Goal: Answer question/provide support: Share knowledge or assist other users

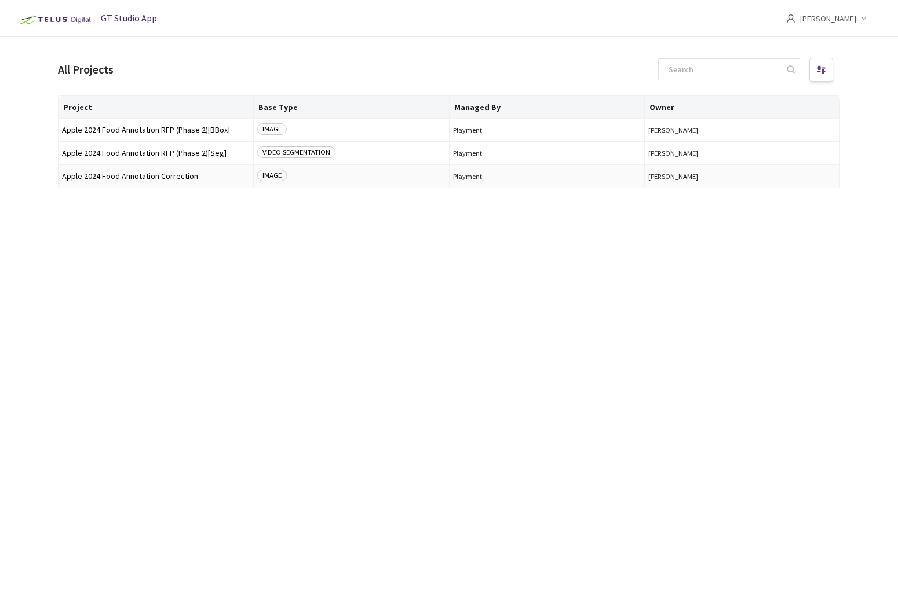
click at [118, 170] on td "Apple 2024 Food Annotation Correction" at bounding box center [155, 176] width 195 height 23
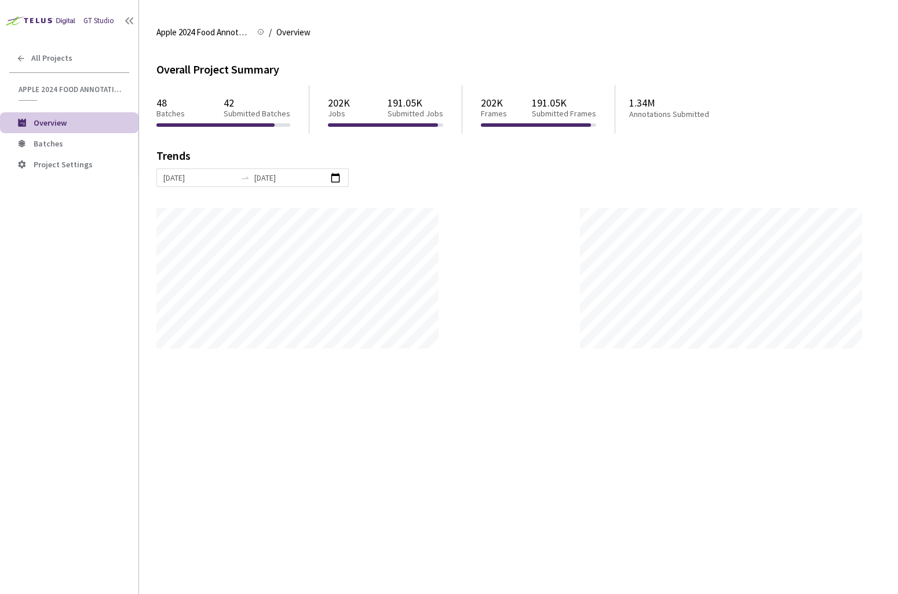
scroll to position [594, 898]
click at [76, 142] on span "Batches" at bounding box center [82, 144] width 96 height 10
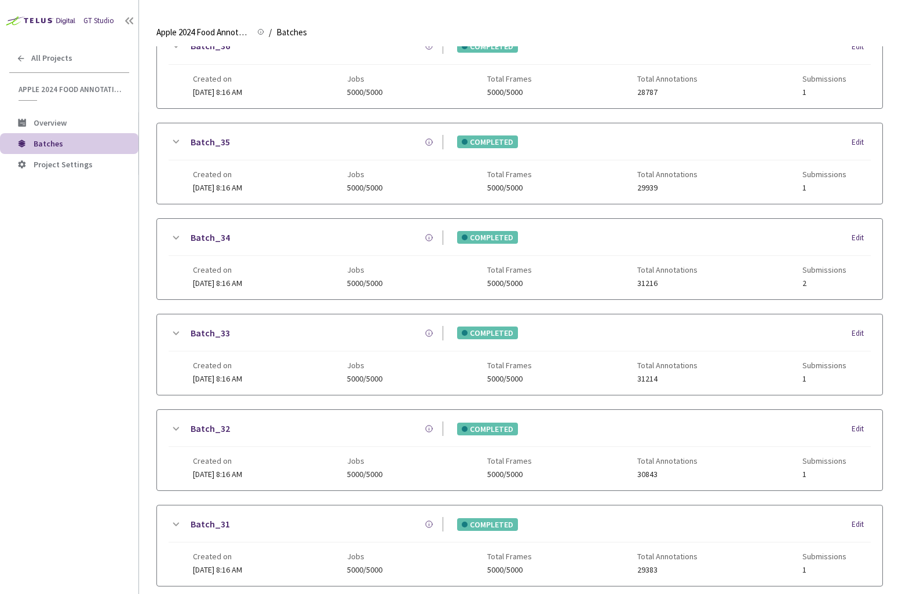
scroll to position [691, 0]
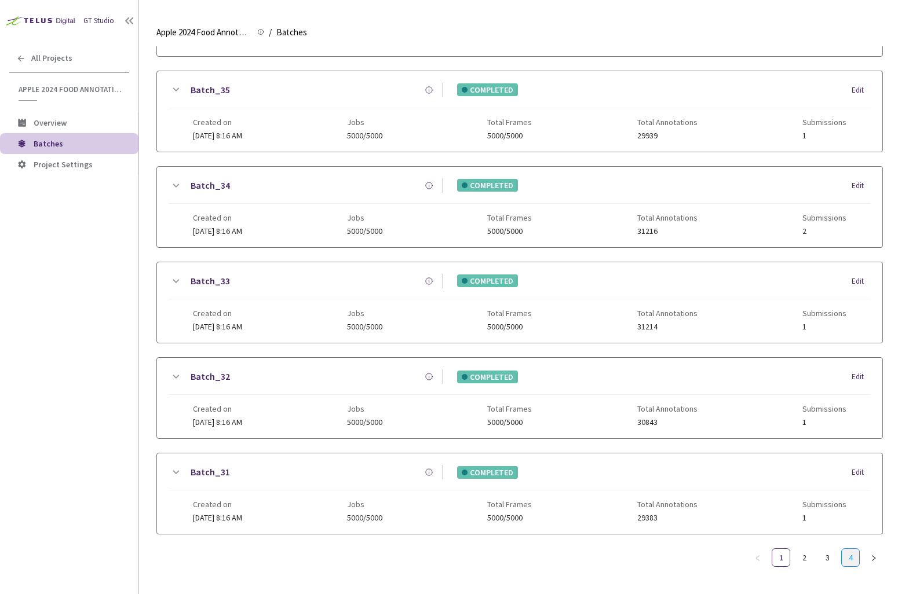
click at [843, 549] on link "4" at bounding box center [849, 557] width 17 height 17
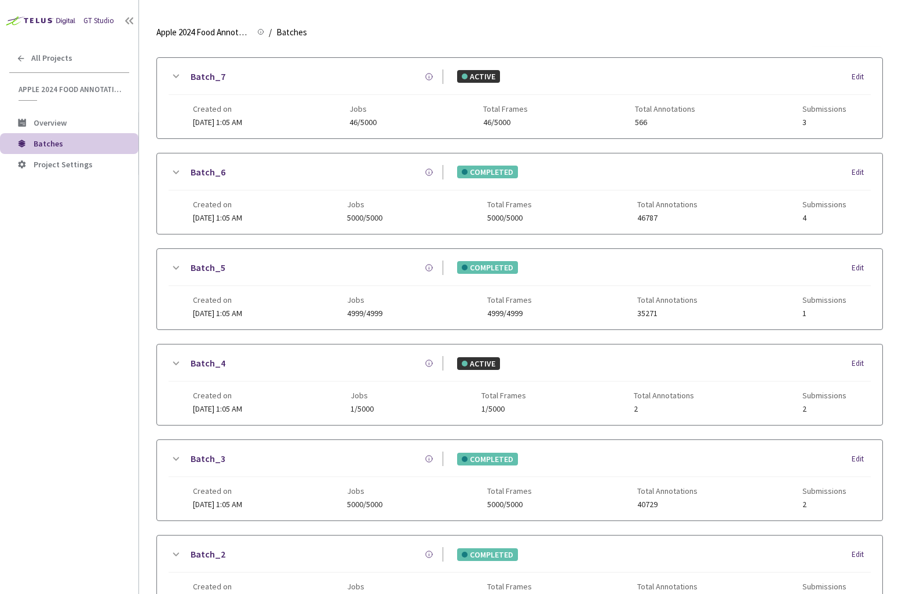
scroll to position [0, 0]
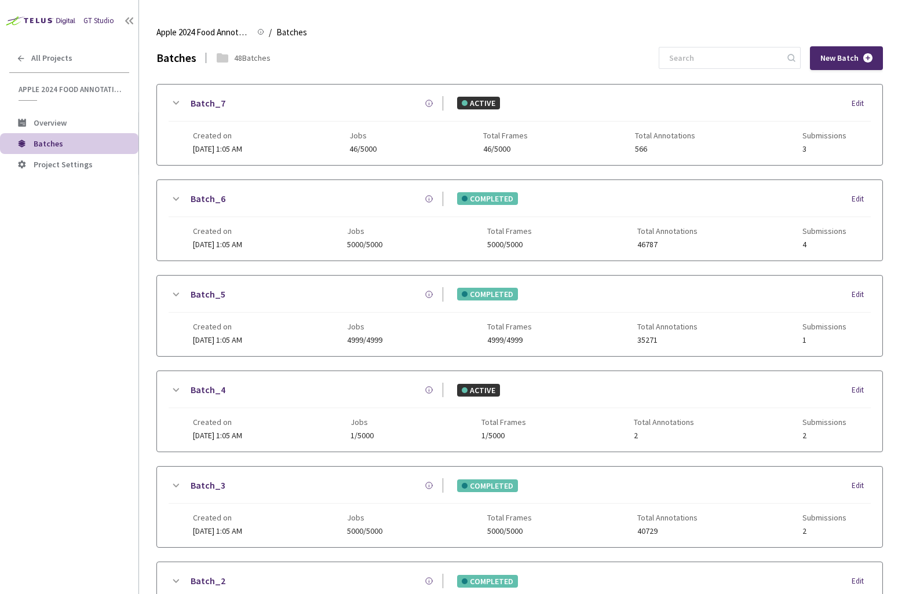
click at [201, 485] on link "Batch_3" at bounding box center [208, 485] width 35 height 14
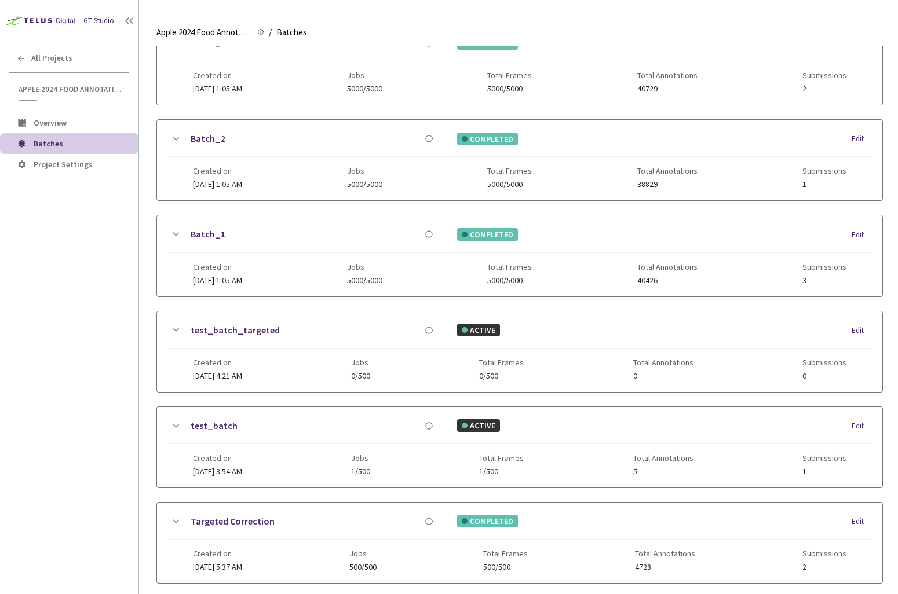
scroll to position [321, 0]
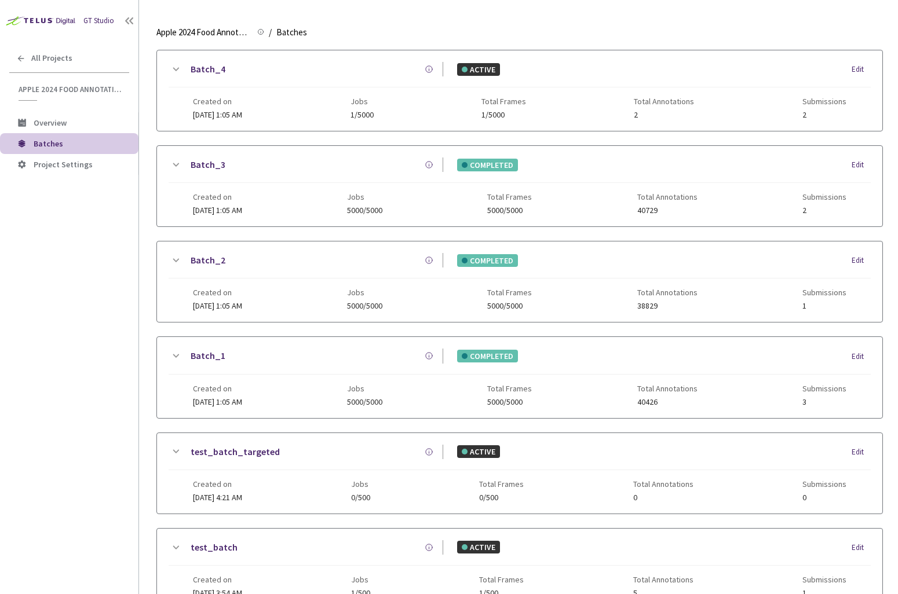
click at [177, 164] on icon at bounding box center [176, 165] width 14 height 14
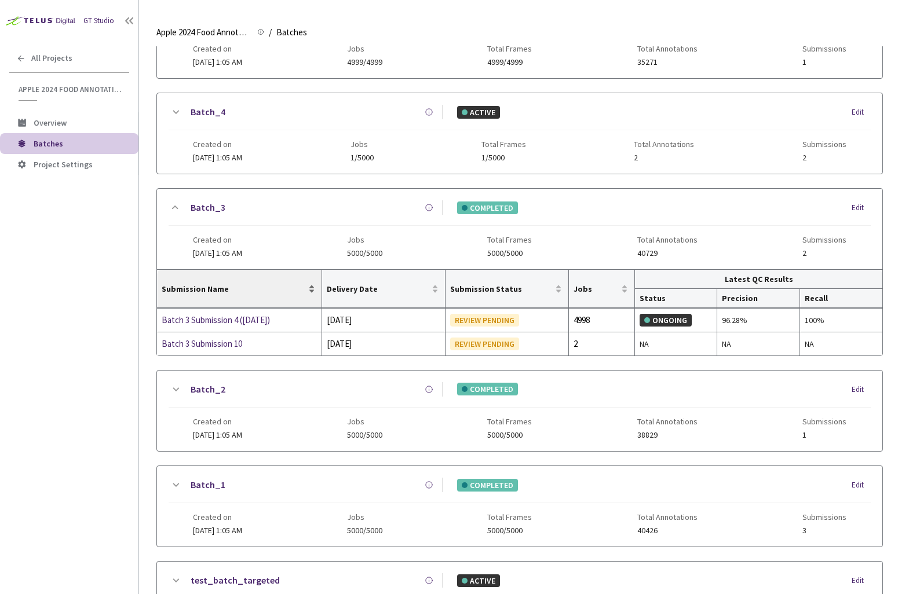
scroll to position [212, 0]
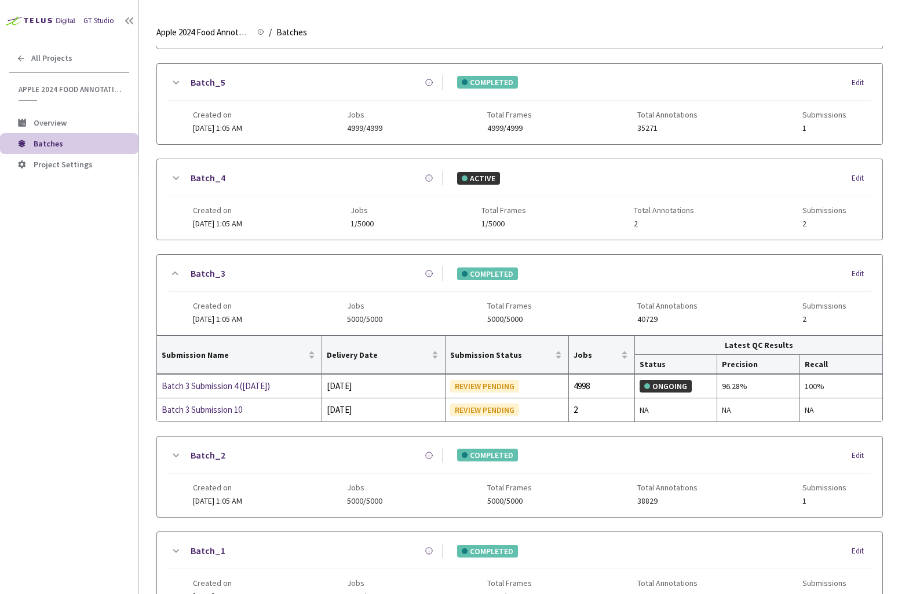
click at [173, 173] on icon at bounding box center [176, 178] width 14 height 14
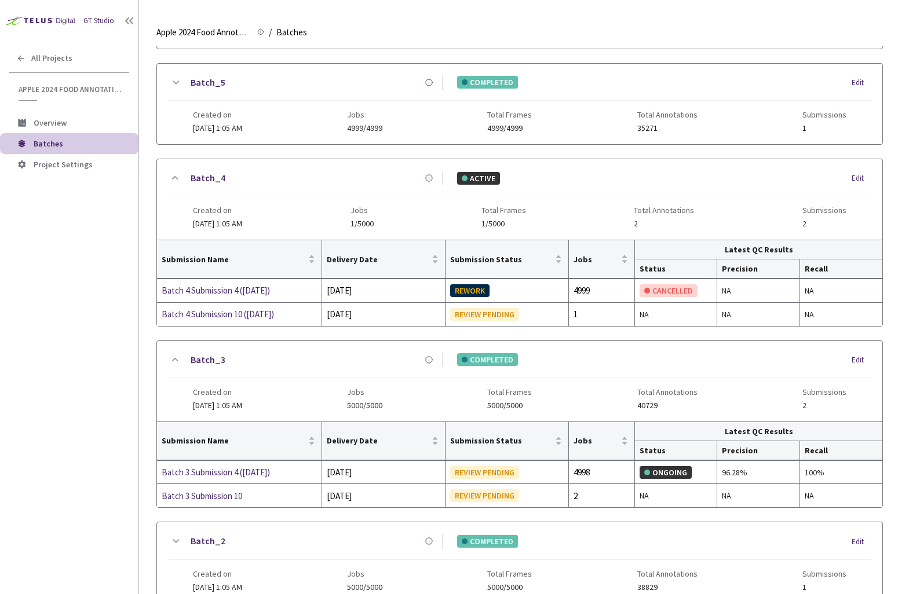
click at [172, 78] on icon at bounding box center [176, 83] width 14 height 14
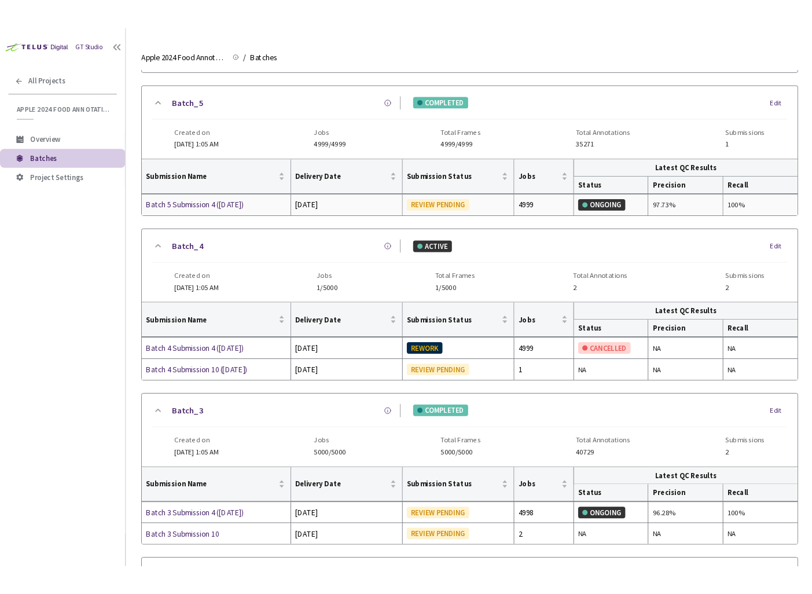
scroll to position [0, 0]
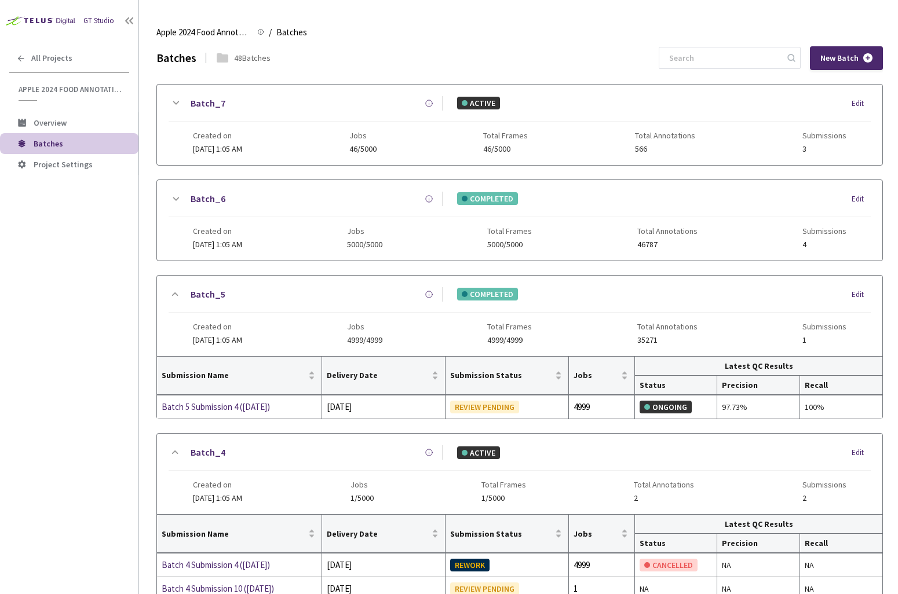
click at [171, 192] on div at bounding box center [176, 199] width 14 height 14
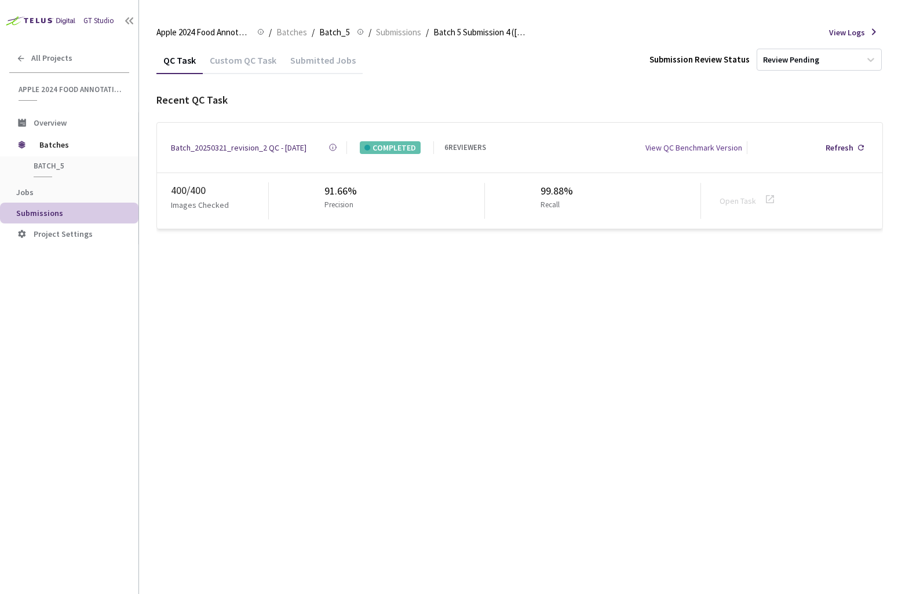
click at [247, 47] on div "Custom QC Task" at bounding box center [243, 58] width 80 height 25
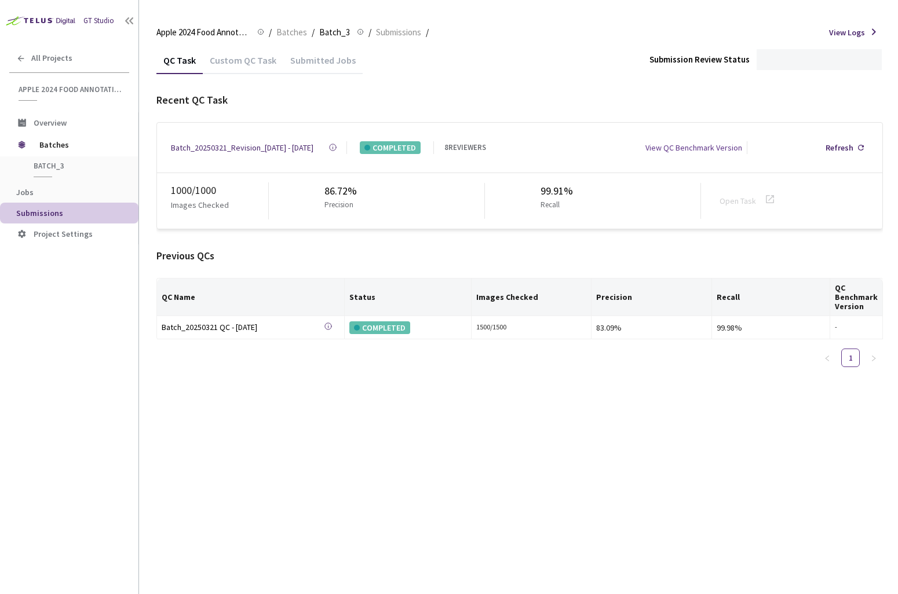
click at [264, 62] on div "Custom QC Task" at bounding box center [243, 64] width 80 height 20
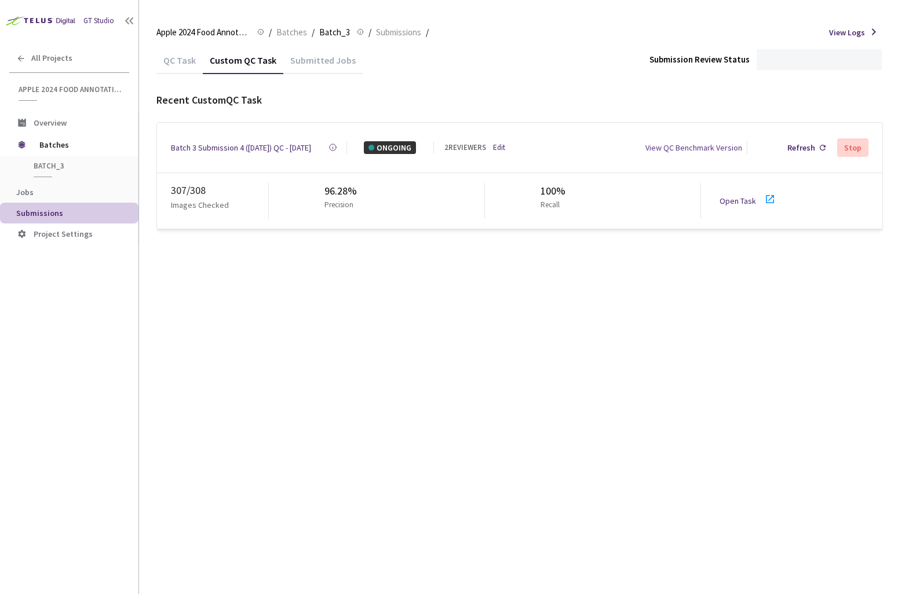
click at [726, 199] on link "Open Task" at bounding box center [737, 201] width 36 height 10
click at [747, 198] on link "Open Task" at bounding box center [737, 201] width 36 height 10
click at [243, 142] on div "Batch 3 Submission 4 ([DATE]) QC - [DATE]" at bounding box center [241, 147] width 140 height 13
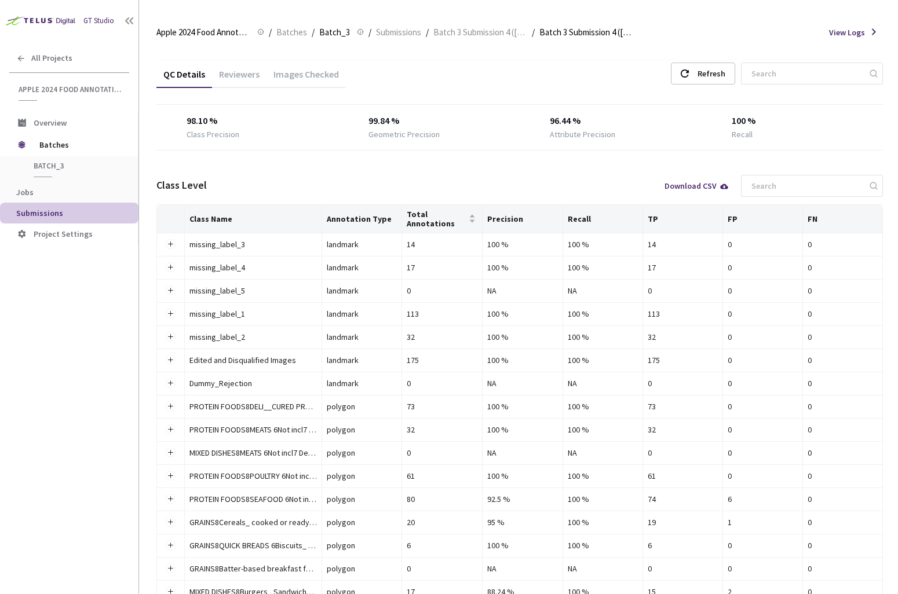
click at [294, 84] on div "Images Checked" at bounding box center [305, 78] width 79 height 20
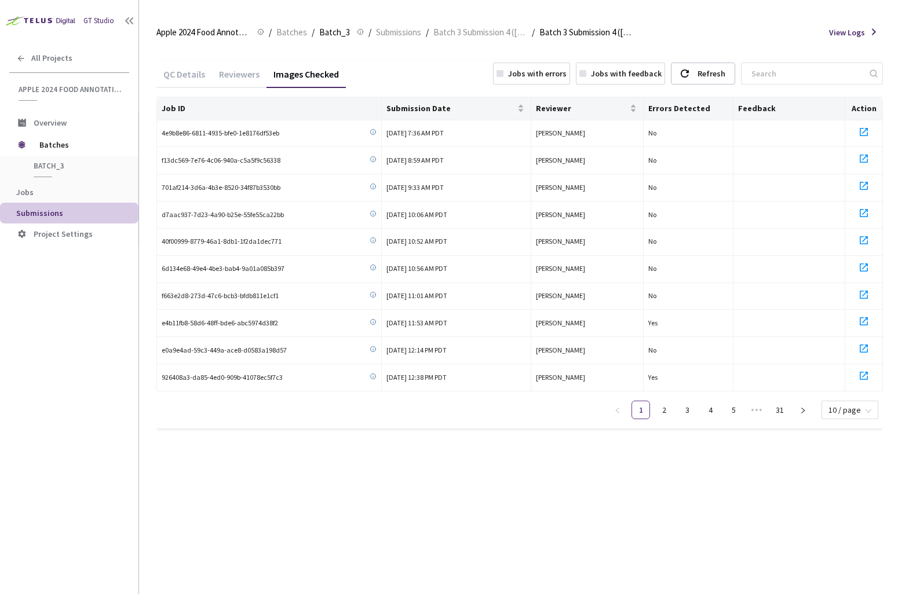
click at [559, 75] on div "Jobs with errors" at bounding box center [537, 73] width 58 height 13
click at [784, 406] on link "6" at bounding box center [779, 409] width 17 height 17
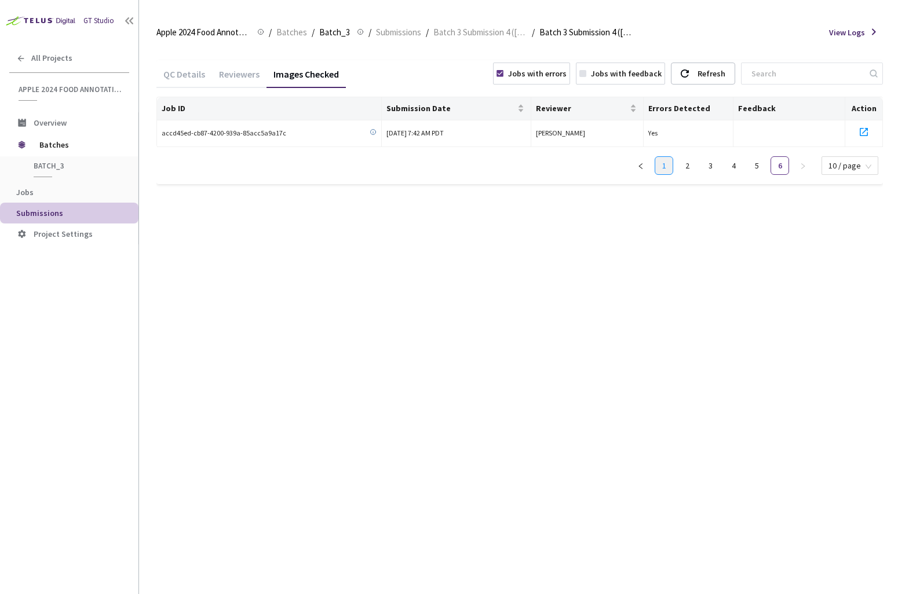
click at [668, 167] on link "1" at bounding box center [663, 165] width 17 height 17
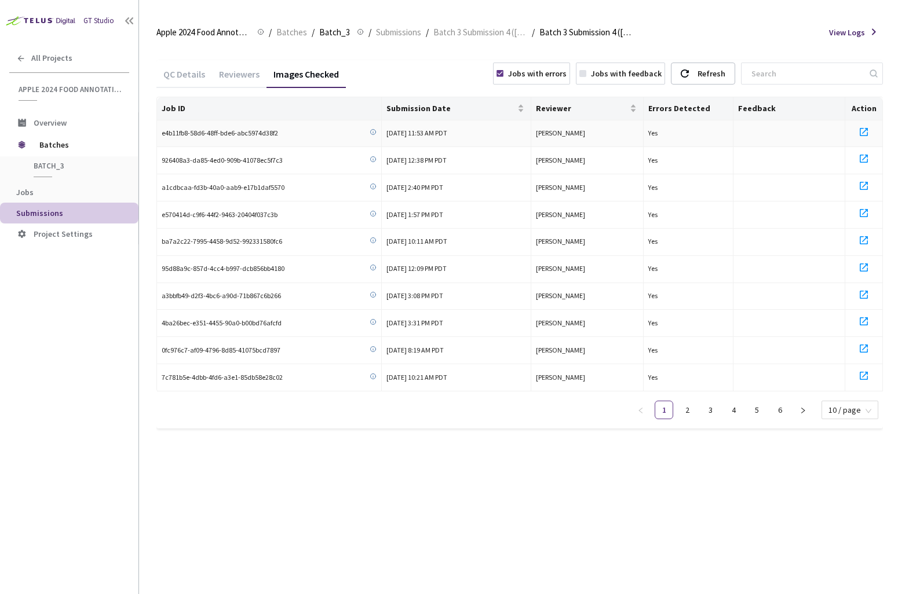
click at [865, 134] on icon at bounding box center [863, 132] width 14 height 14
click at [867, 154] on icon at bounding box center [863, 159] width 14 height 14
click at [869, 185] on icon at bounding box center [863, 186] width 14 height 14
click at [865, 211] on icon at bounding box center [863, 213] width 8 height 8
click at [865, 240] on icon at bounding box center [863, 240] width 14 height 14
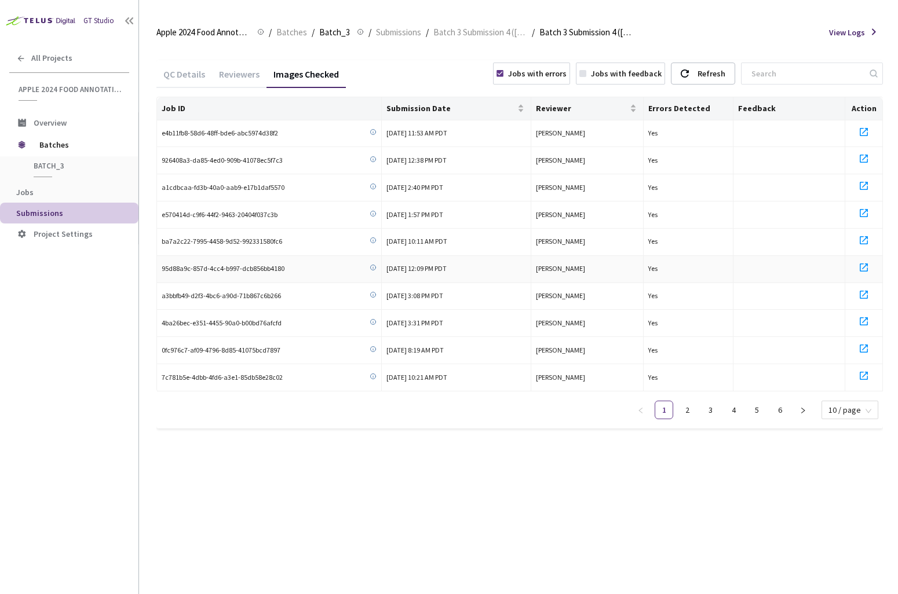
click at [863, 272] on icon at bounding box center [863, 268] width 14 height 14
click at [863, 294] on icon at bounding box center [863, 295] width 14 height 14
click at [865, 323] on icon at bounding box center [863, 321] width 8 height 8
click at [863, 350] on icon at bounding box center [863, 349] width 8 height 8
click at [863, 373] on icon at bounding box center [863, 376] width 14 height 14
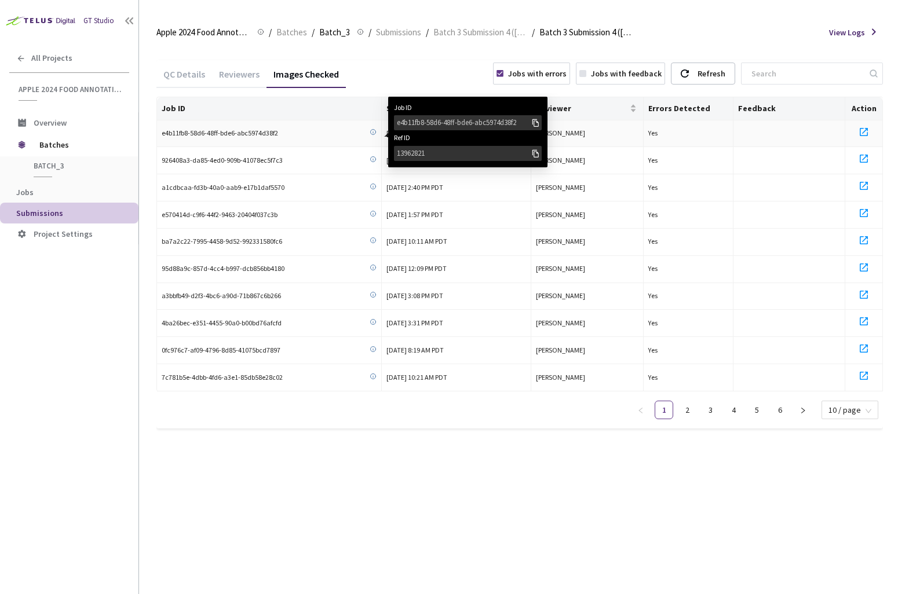
click at [406, 125] on div "e4b11fb8-58d6-48ff-bde6-abc5974d38f2" at bounding box center [464, 123] width 134 height 12
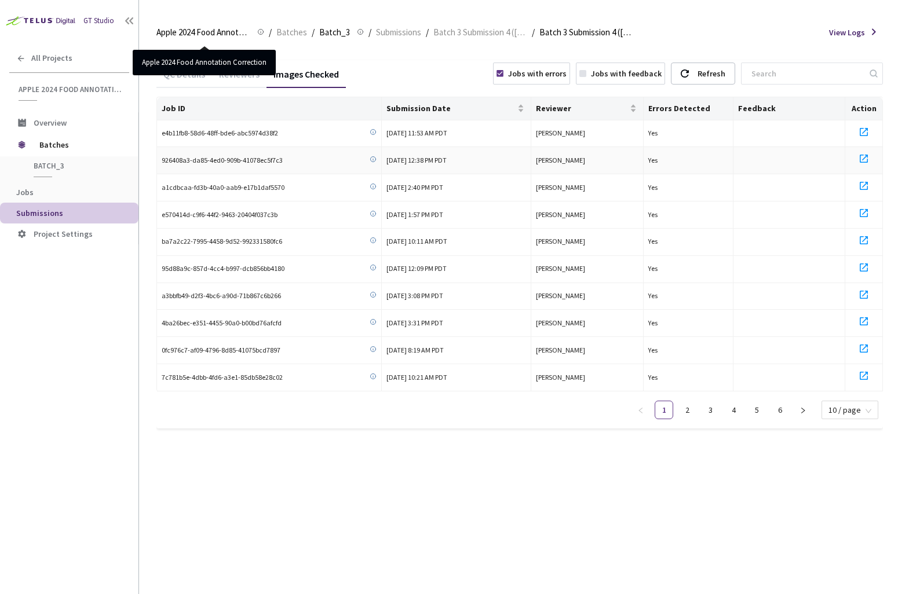
click at [374, 158] on icon at bounding box center [372, 159] width 7 height 7
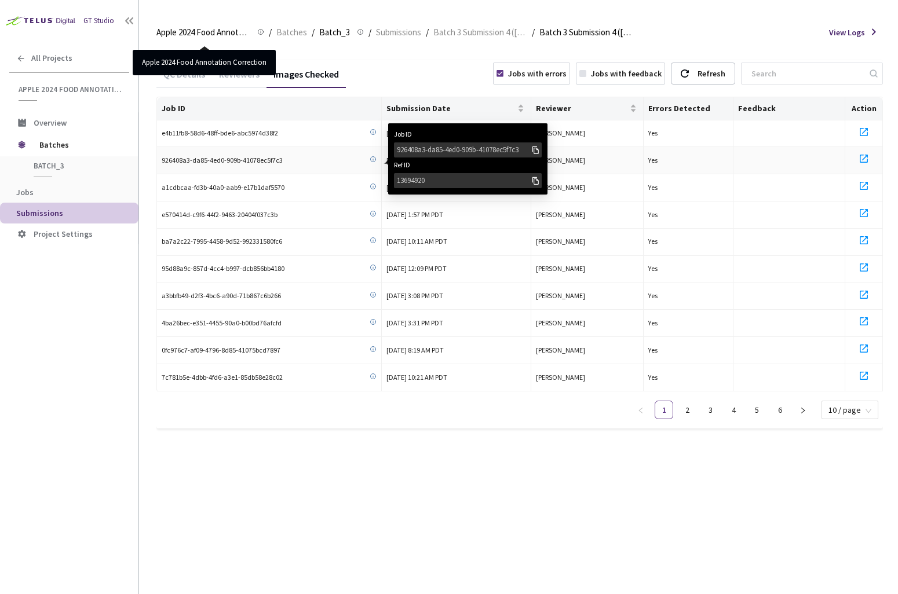
click at [427, 143] on div "926408a3-da85-4ed0-909b-41078ec5f7c3" at bounding box center [468, 149] width 148 height 15
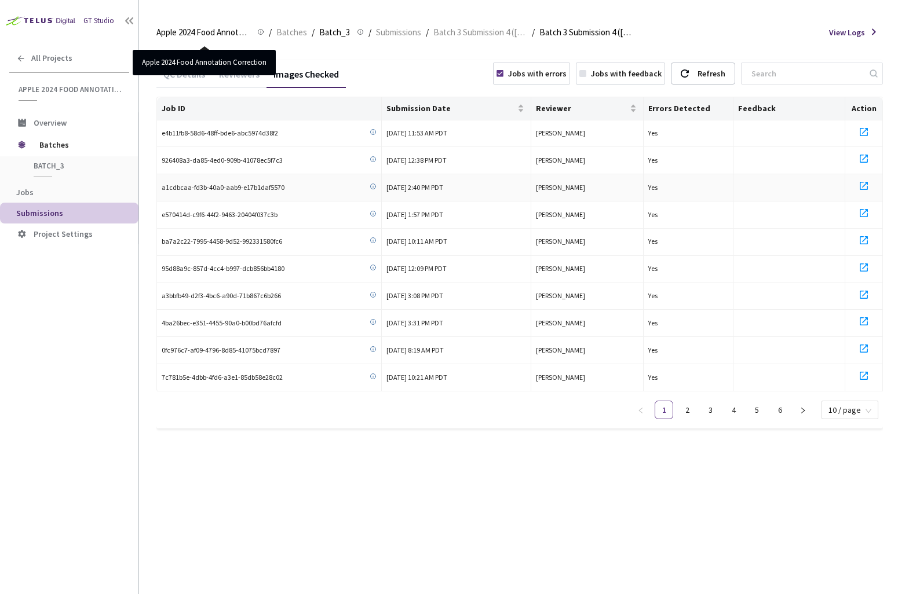
click at [375, 183] on icon at bounding box center [372, 186] width 7 height 7
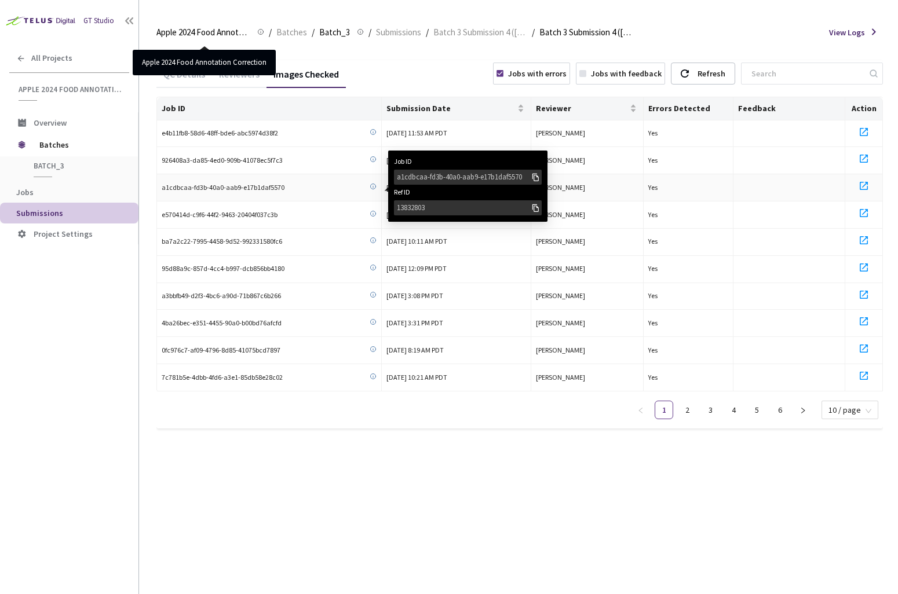
click at [420, 177] on div "a1cdbcaa-fd3b-40a0-aab9-e17b1daf5570" at bounding box center [464, 177] width 134 height 12
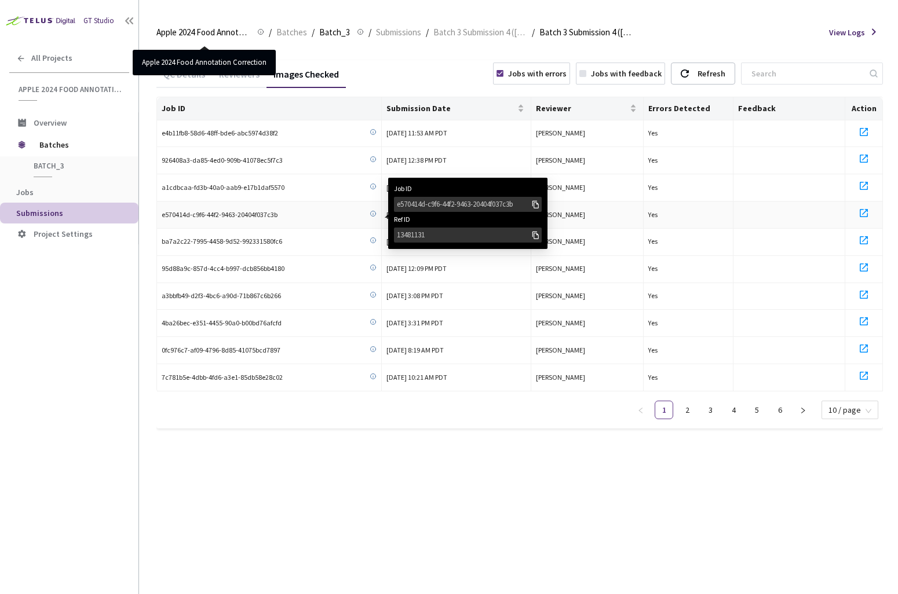
click at [411, 199] on div "e570414d-c9f6-44f2-9463-20404f037c3b" at bounding box center [464, 205] width 134 height 12
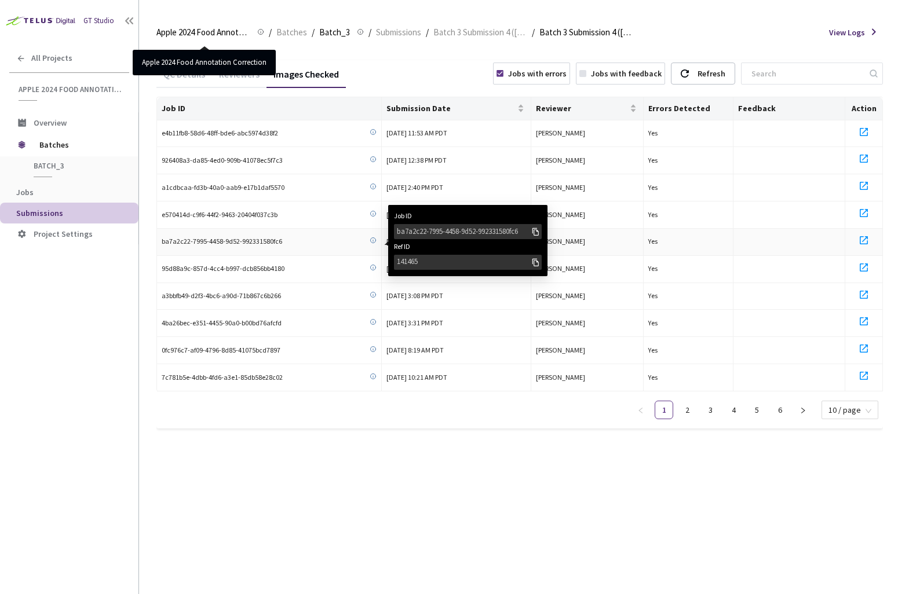
click at [412, 226] on div "ba7a2c22-7995-4458-9d52-992331580fc6" at bounding box center [464, 232] width 134 height 12
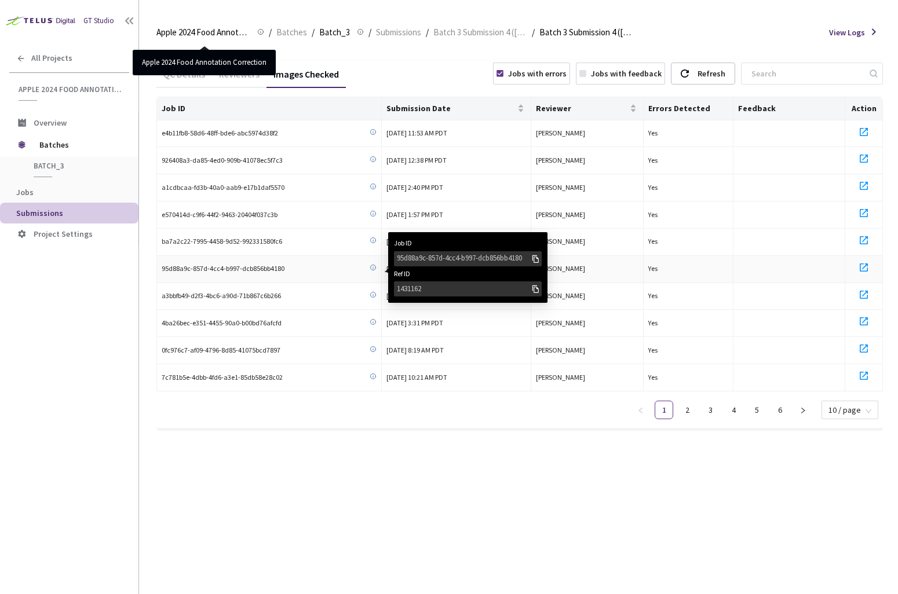
click at [374, 266] on icon at bounding box center [372, 267] width 7 height 7
click at [403, 263] on div "95d88a9c-857d-4cc4-b997-dcb856bb4180" at bounding box center [468, 258] width 148 height 15
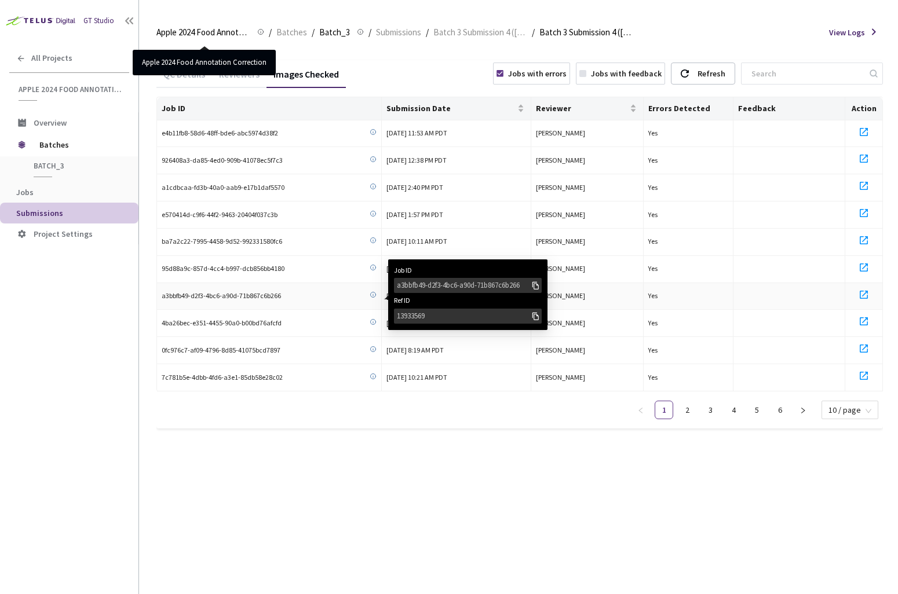
click at [412, 280] on div "a3bbfb49-d2f3-4bc6-a90d-71b867c6b266" at bounding box center [464, 286] width 134 height 12
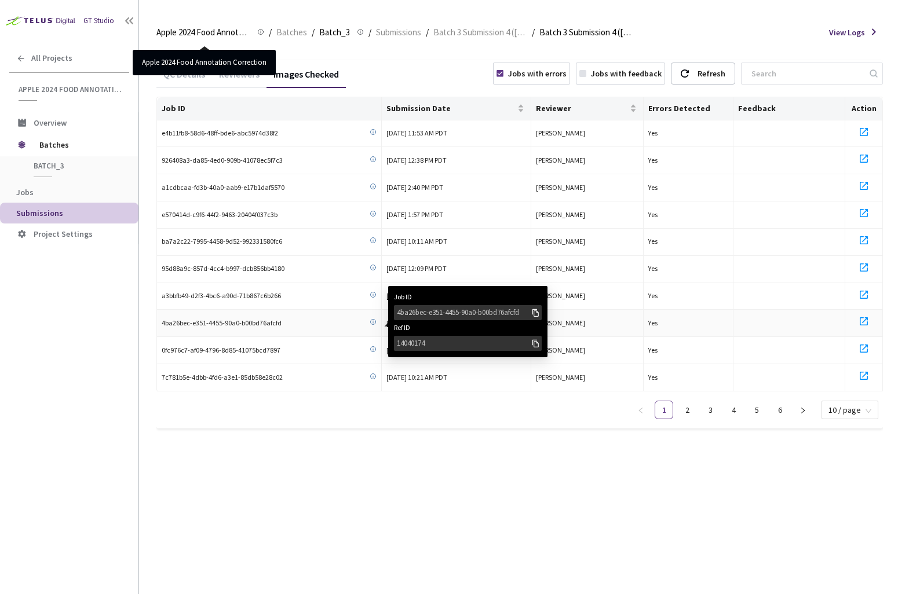
click at [399, 312] on div "4ba26bec-e351-4455-90a0-b00bd76afcfd" at bounding box center [464, 313] width 134 height 12
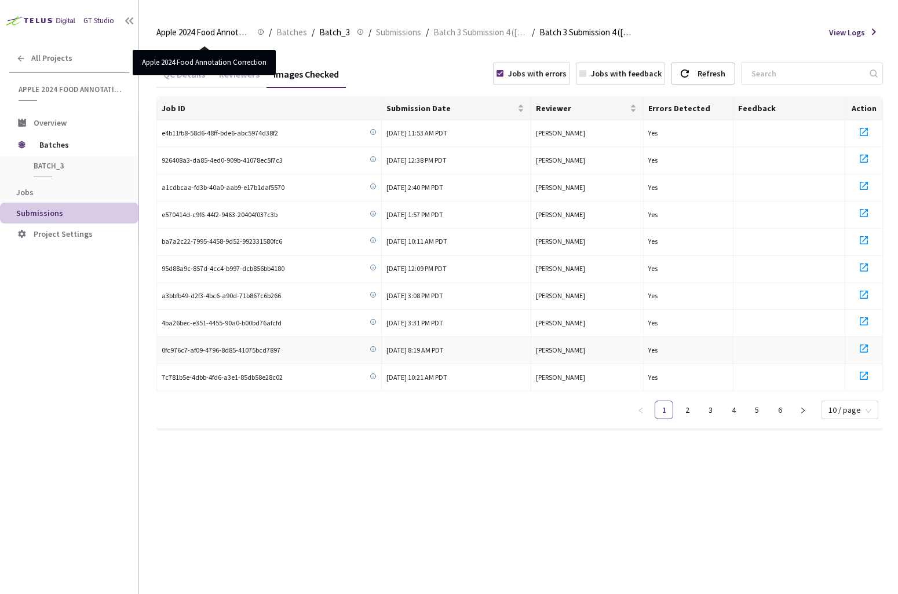
click at [374, 347] on icon at bounding box center [372, 349] width 7 height 7
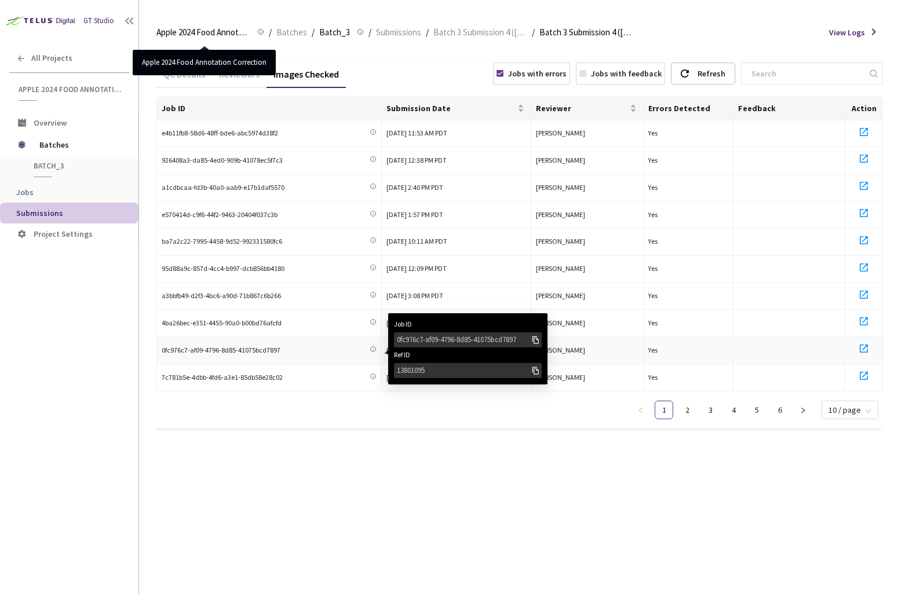
click at [418, 336] on div "0fc976c7-af09-4796-8d85-41075bcd7897" at bounding box center [464, 340] width 134 height 12
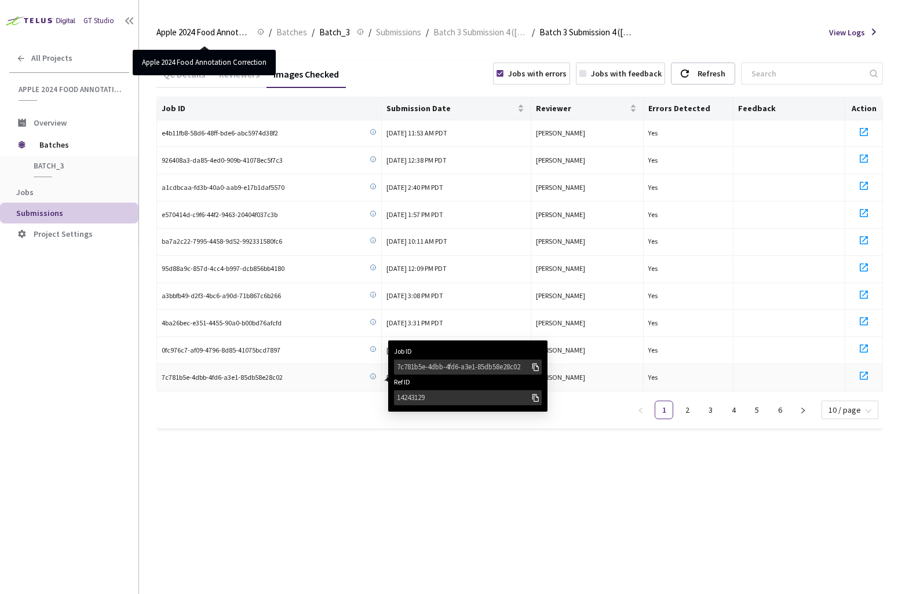
click at [420, 368] on div "7c781b5e-4dbb-4fd6-a3e1-85db58e28c02" at bounding box center [464, 367] width 134 height 12
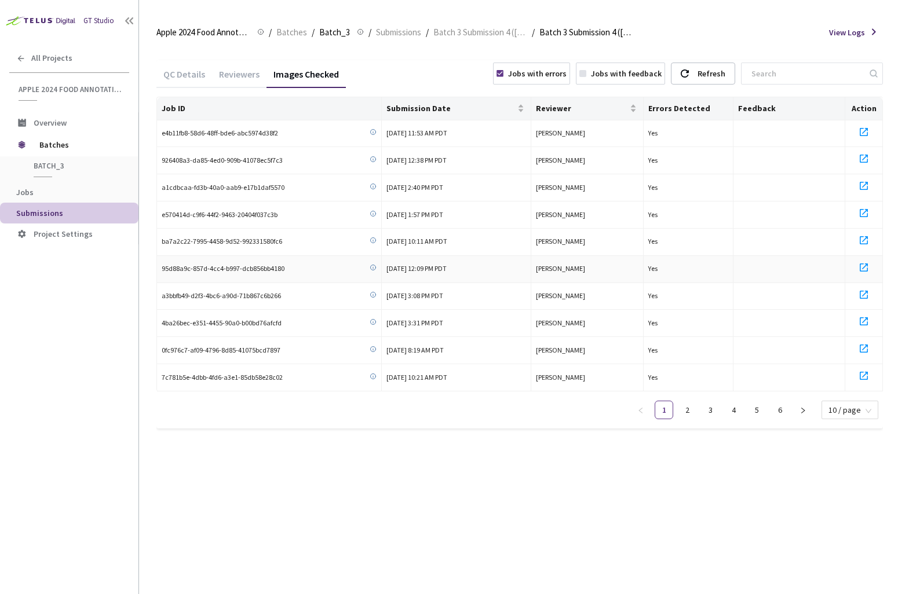
click at [861, 266] on icon at bounding box center [863, 268] width 14 height 14
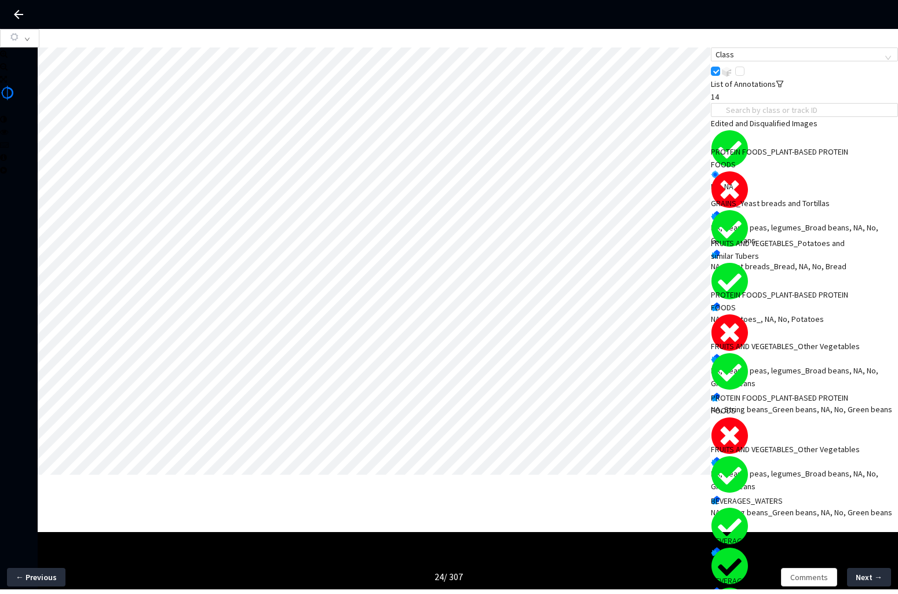
click at [800, 171] on div "PROTEIN FOODS_PLANT-BASED PROTEIN FOODS" at bounding box center [785, 157] width 149 height 25
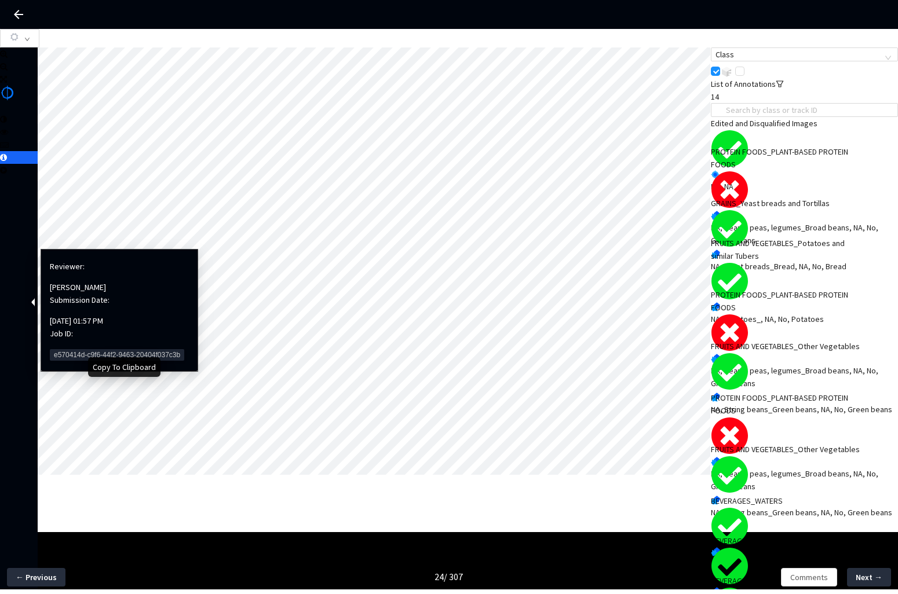
click at [79, 349] on span "e570414d-c9f6-44f2-9463-20404f037c3b" at bounding box center [117, 355] width 134 height 12
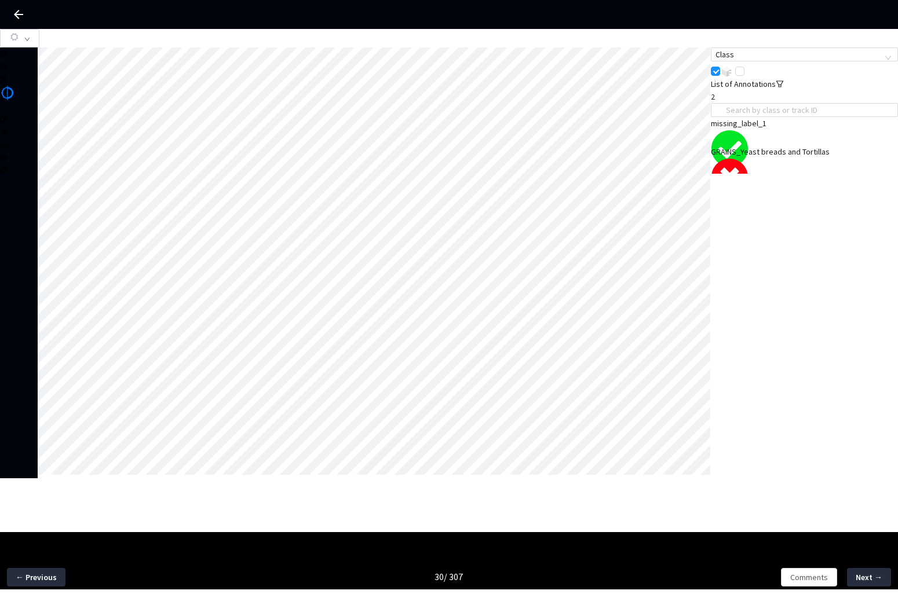
click at [773, 158] on div "GRAINS_Yeast breads and Tortillas" at bounding box center [785, 151] width 149 height 13
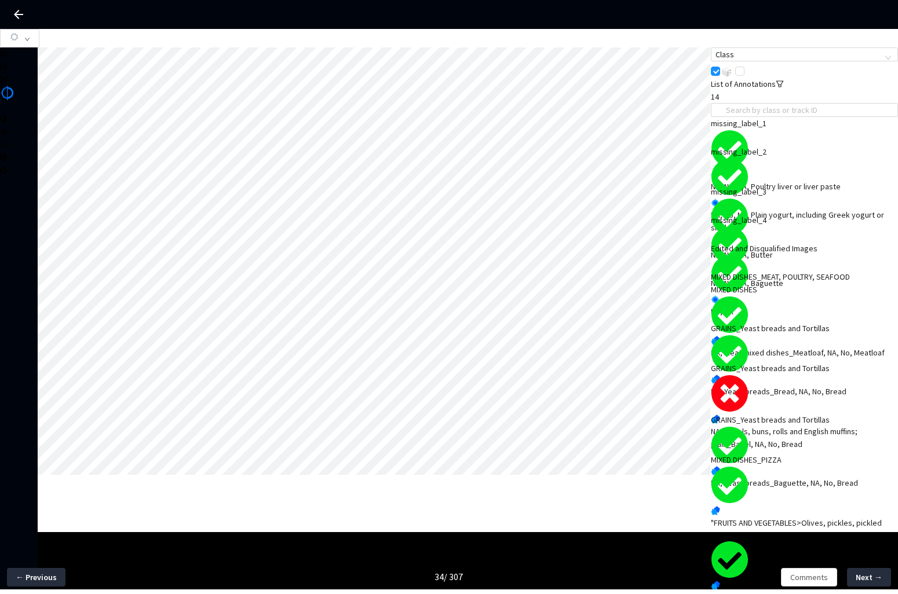
click at [809, 425] on div "NA, Bagels, buns, rolls and English muffins; plain_Bagel, NA, No, Bread" at bounding box center [804, 437] width 187 height 25
click at [825, 572] on span "Comments" at bounding box center [809, 577] width 38 height 13
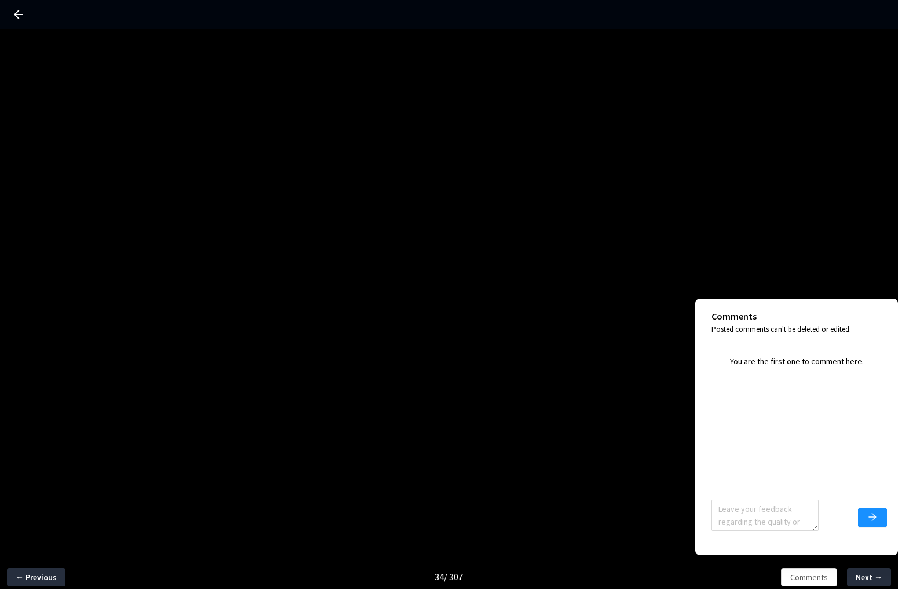
click at [778, 514] on textarea at bounding box center [764, 515] width 107 height 31
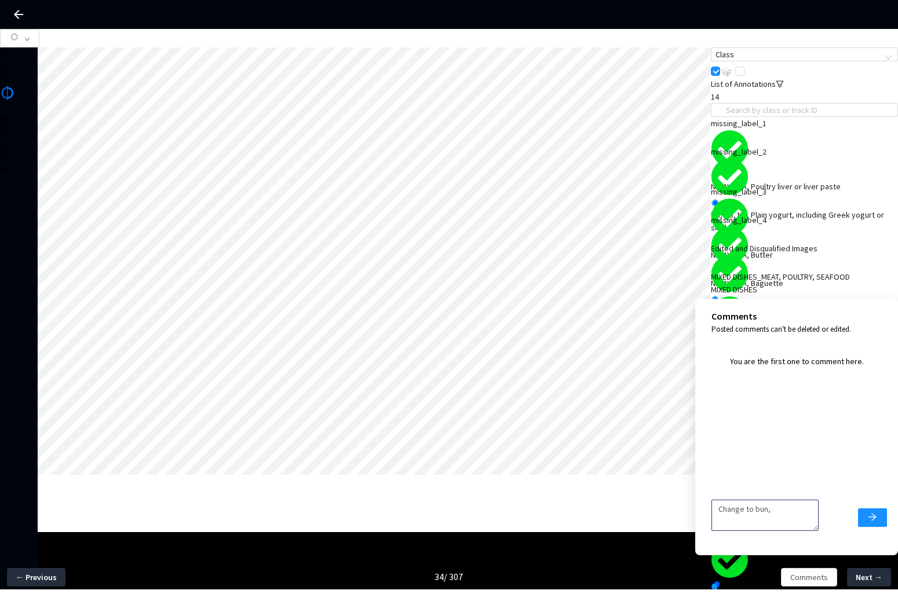
paste textarea "Bun, roll or English muffin"
drag, startPoint x: 769, startPoint y: 511, endPoint x: 756, endPoint y: 511, distance: 12.7
click at [756, 511] on textarea "Change to bun, Bun, roll or English muffin" at bounding box center [764, 515] width 107 height 31
type textarea "Change to Bun, roll or English muffin"
click at [882, 518] on button "submit" at bounding box center [872, 517] width 29 height 19
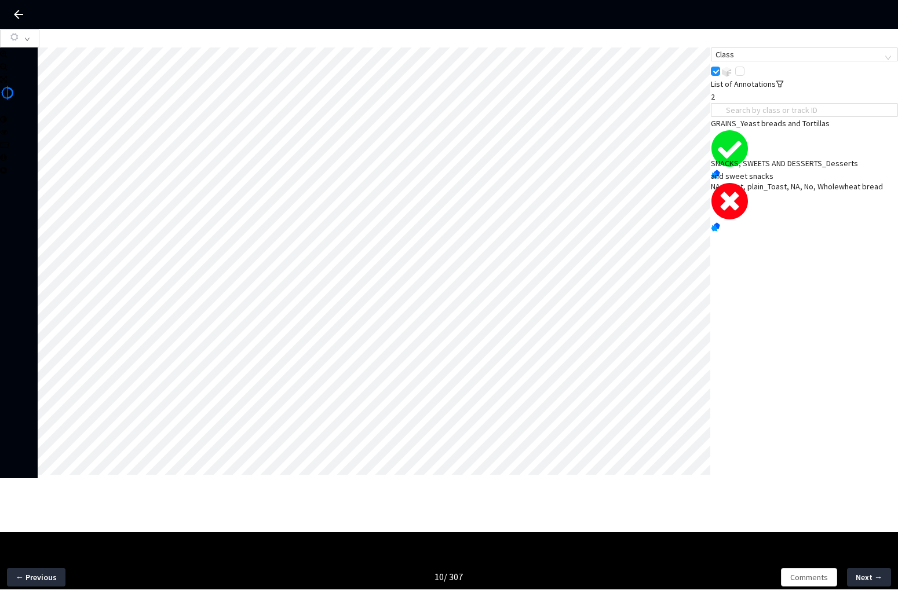
click at [833, 182] on div "SNACKS, SWEETS AND DESSERTS_Desserts and sweet snacks" at bounding box center [785, 169] width 149 height 25
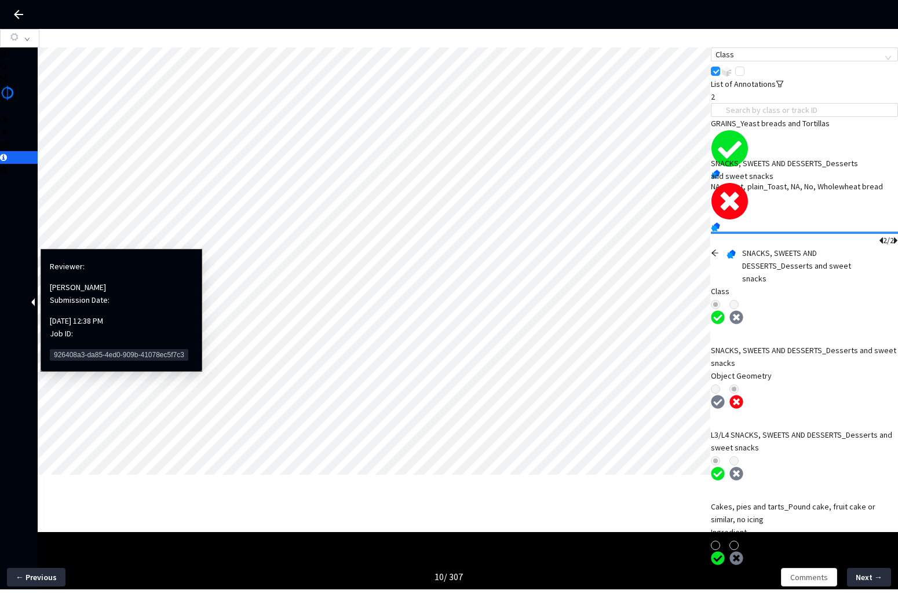
click at [112, 349] on span "926408a3-da85-4ed0-909b-41078ec5f7c3" at bounding box center [119, 355] width 138 height 12
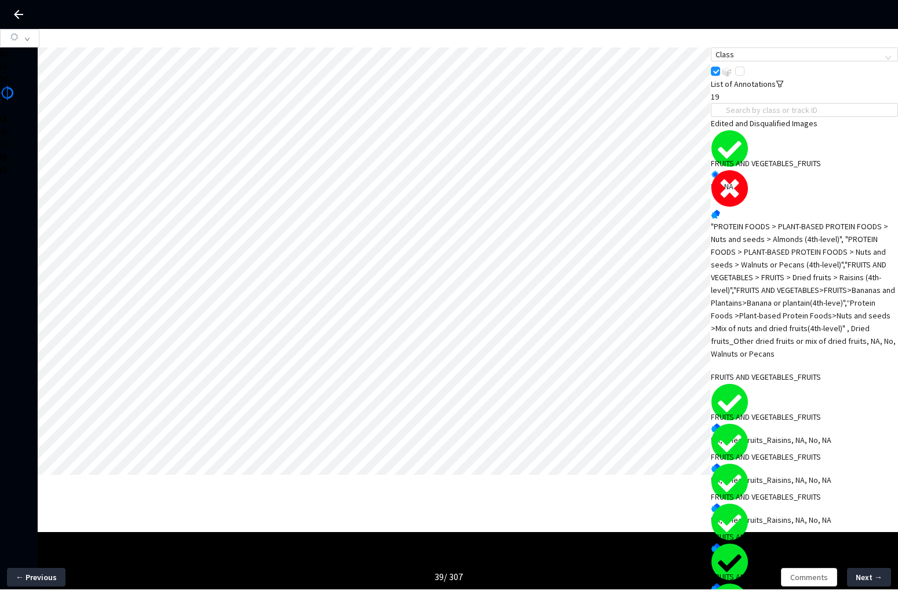
click at [775, 285] on div ""PROTEIN FOODS > PLANT-BASED PROTEIN FOODS > Nuts and seeds > Almonds (4th-leve…" at bounding box center [804, 290] width 187 height 140
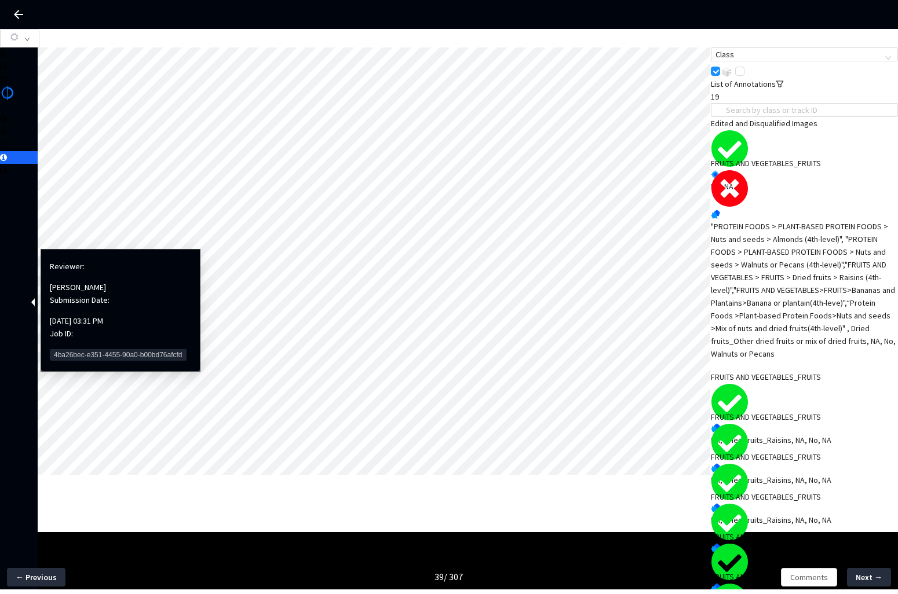
click at [23, 164] on div at bounding box center [19, 157] width 38 height 13
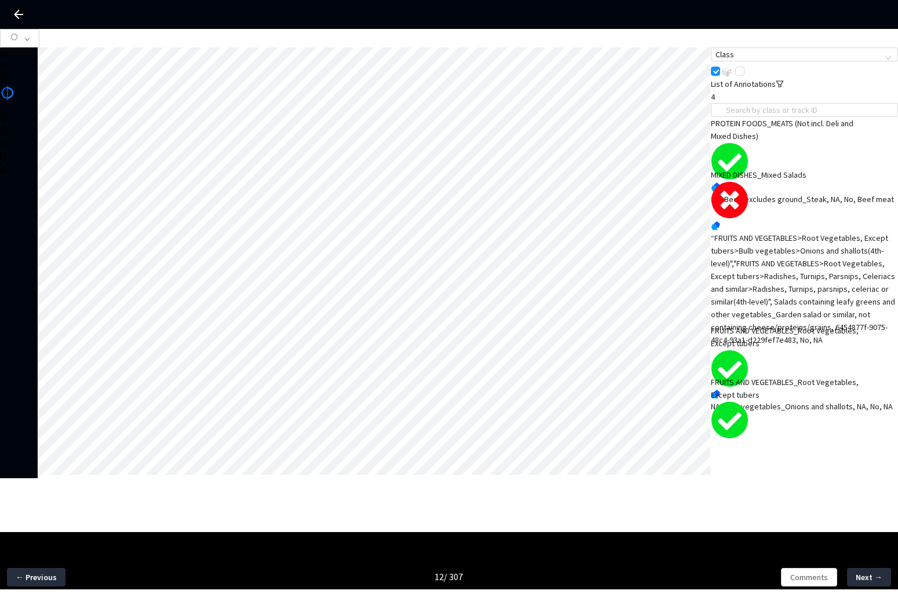
click at [804, 329] on div "“FRUITS AND VEGETABLES>Root Vegetables, Except tubers>Bulb vegetables>Onions an…" at bounding box center [804, 289] width 187 height 115
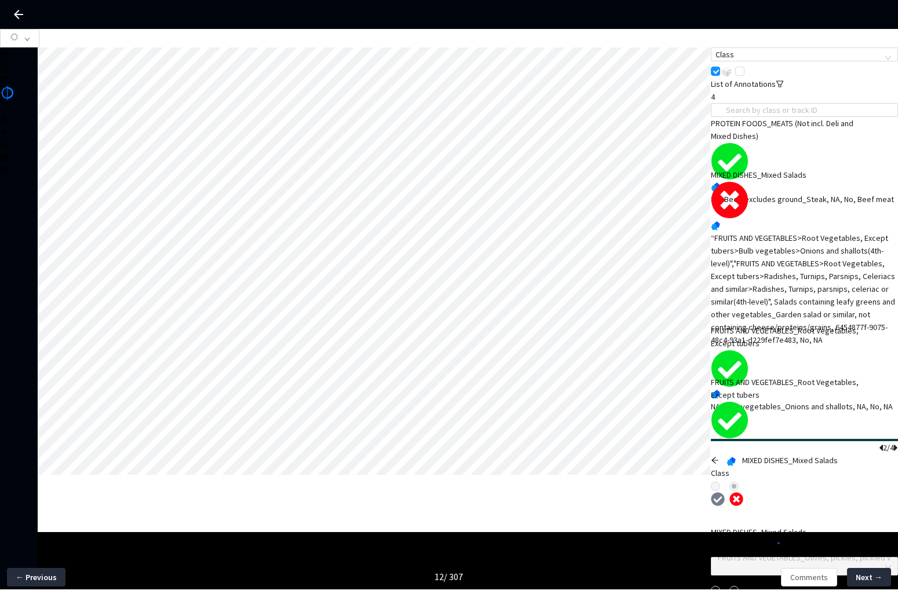
scroll to position [56, 0]
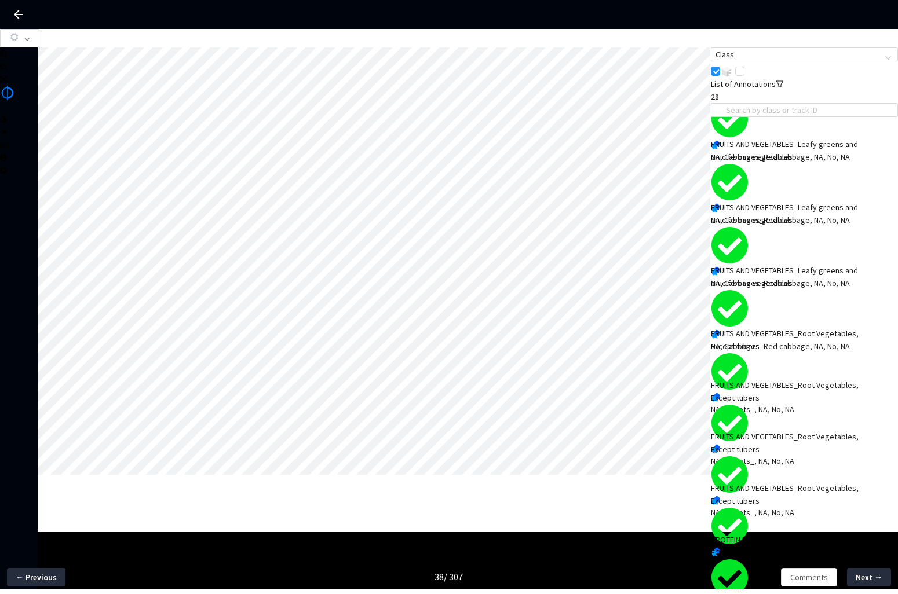
scroll to position [989, 0]
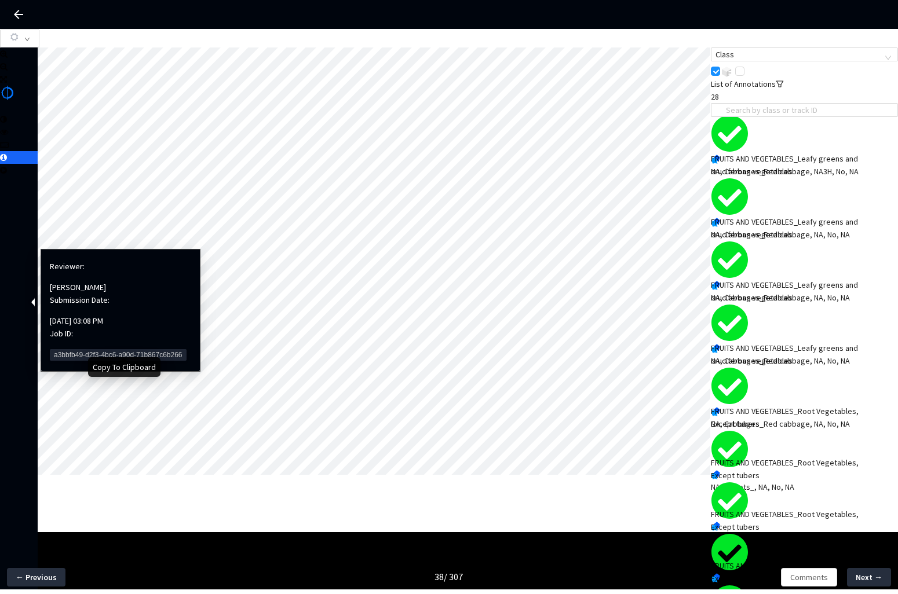
click at [67, 349] on span "a3bbfb49-d2f3-4bc6-a90d-71b867c6b266" at bounding box center [118, 355] width 137 height 12
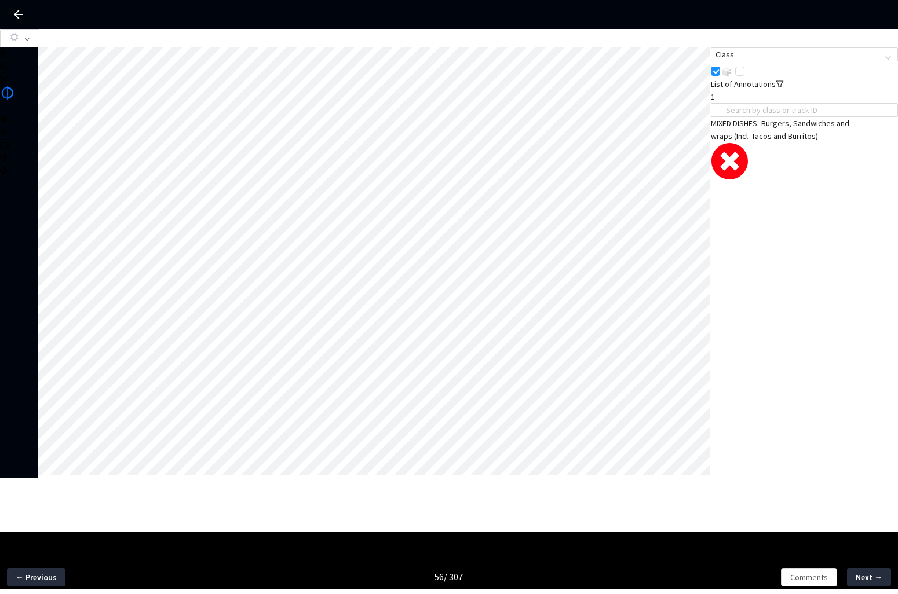
click at [777, 147] on div "MIXED DISHES_Burgers, Sandwiches and wraps (Incl. Tacos and Burritos) NA, Other…" at bounding box center [804, 167] width 187 height 101
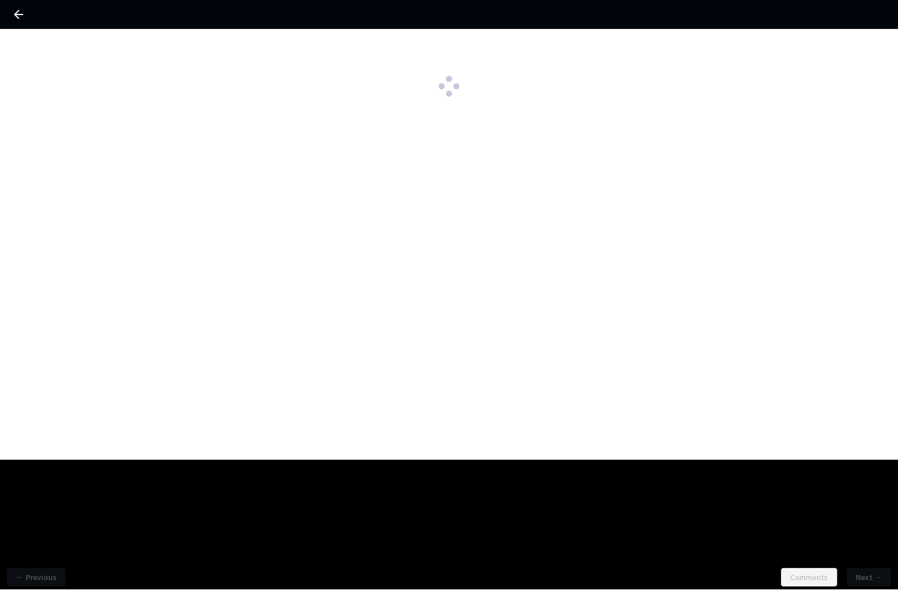
click at [197, 18] on div at bounding box center [449, 14] width 898 height 29
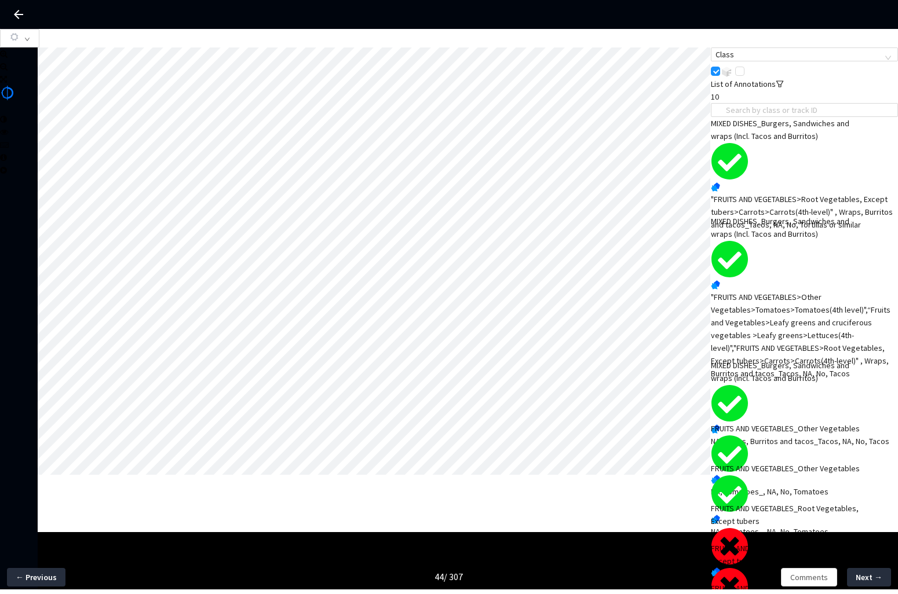
scroll to position [247, 0]
click at [789, 578] on div "NA, Carrots_, NA, No, Carrots" at bounding box center [804, 584] width 187 height 13
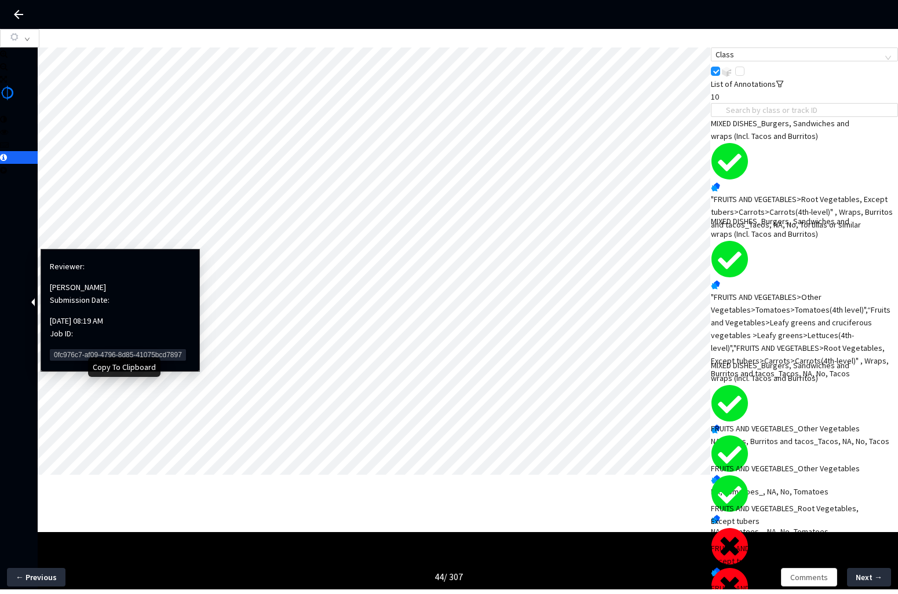
click at [65, 349] on span "0fc976c7-af09-4796-8d85-41075bcd7897" at bounding box center [118, 355] width 136 height 12
